Goal: Information Seeking & Learning: Learn about a topic

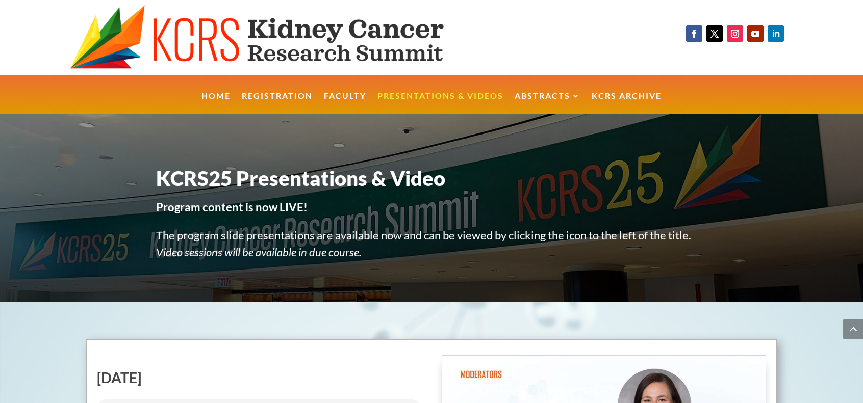
scroll to position [4463, 0]
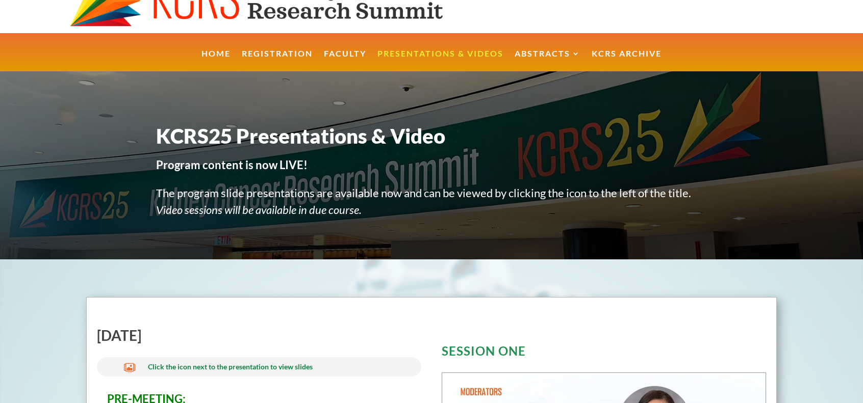
scroll to position [34, 0]
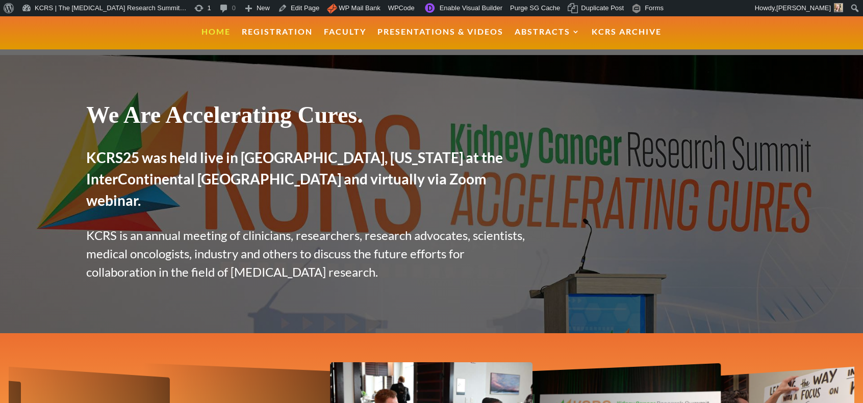
scroll to position [82, 0]
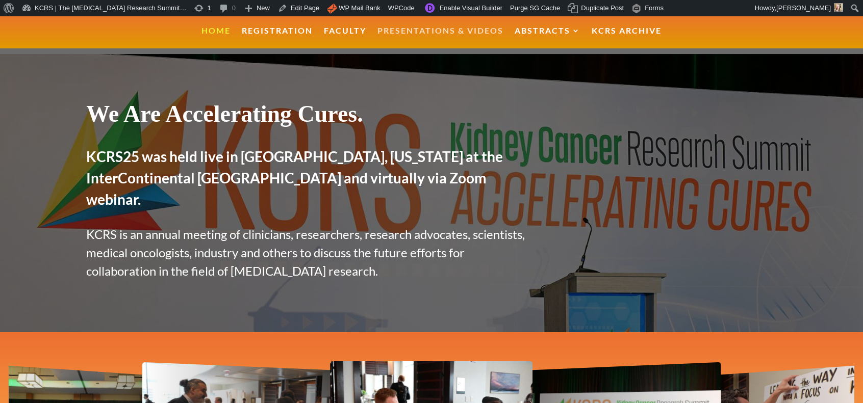
click at [422, 35] on link "Presentations & Videos" at bounding box center [440, 38] width 126 height 22
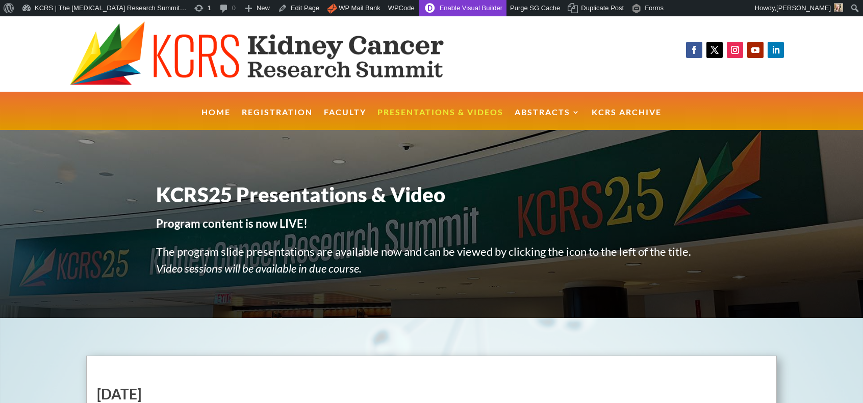
click at [420, 12] on link "Enable Visual Builder" at bounding box center [463, 8] width 88 height 16
